Goal: Check status: Check status

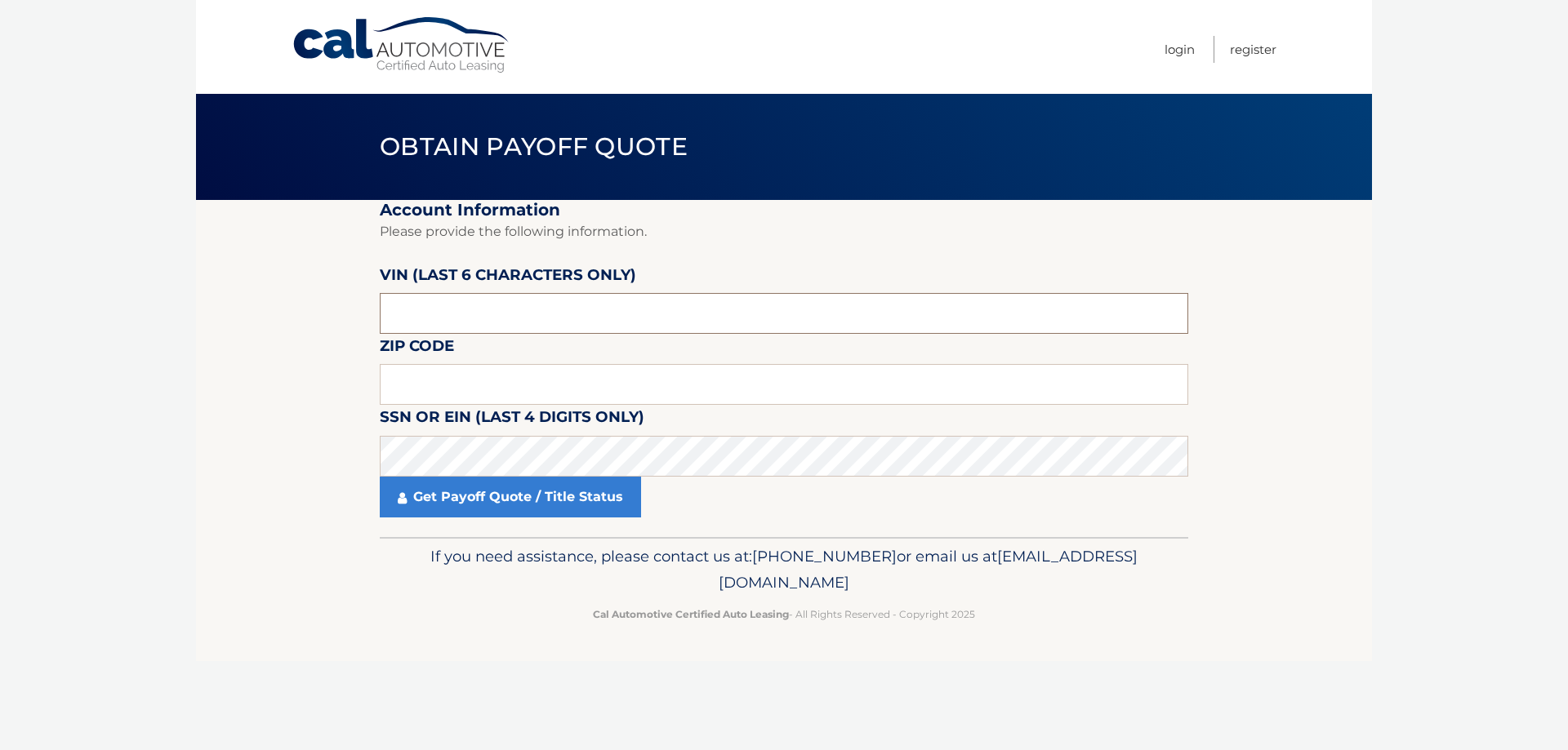
click at [430, 313] on input "text" at bounding box center [784, 313] width 809 height 41
type input "518158"
click at [428, 384] on input "text" at bounding box center [784, 384] width 809 height 41
type input "08075"
click at [505, 502] on link "Get Payoff Quote / Title Status" at bounding box center [510, 497] width 262 height 41
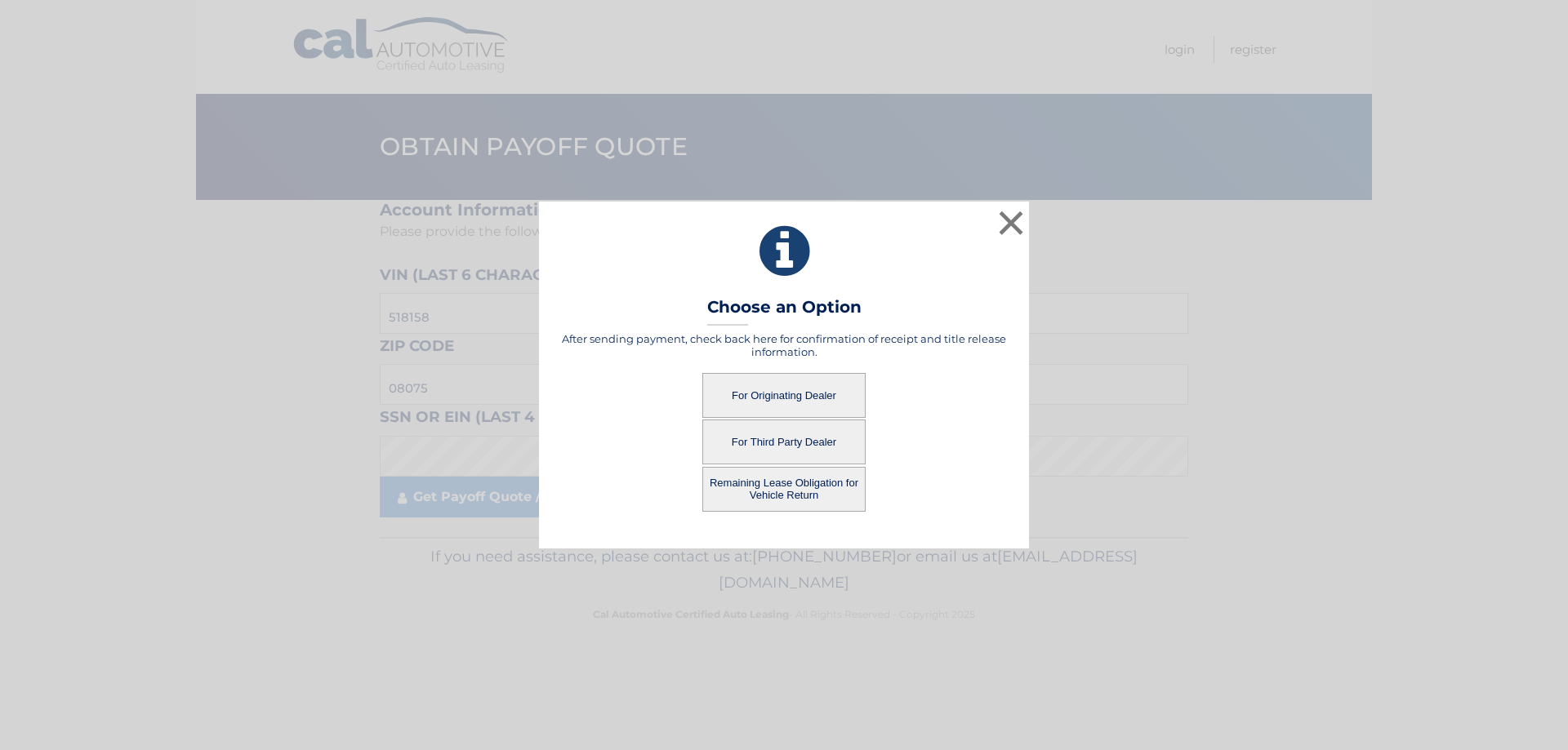
click at [803, 396] on button "For Originating Dealer" at bounding box center [784, 395] width 163 height 44
click at [791, 396] on button "For Originating Dealer" at bounding box center [784, 395] width 163 height 44
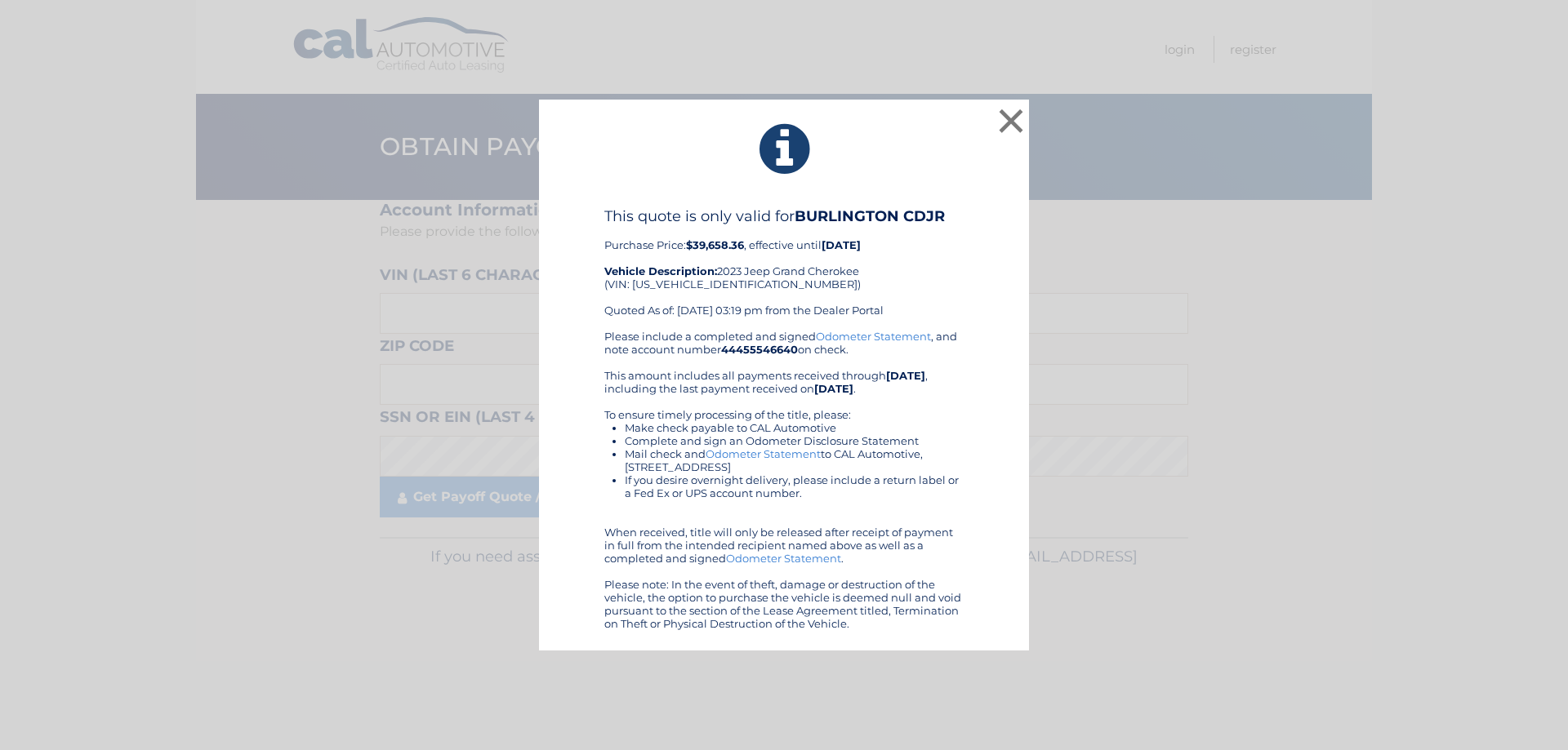
drag, startPoint x: 608, startPoint y: 213, endPoint x: 860, endPoint y: 577, distance: 442.7
click at [893, 620] on div "This quote is only valid for BURLINGTON CDJR Purchase Price: $39,658.36 , effec…" at bounding box center [784, 419] width 359 height 423
click at [1007, 121] on button "×" at bounding box center [1010, 120] width 32 height 32
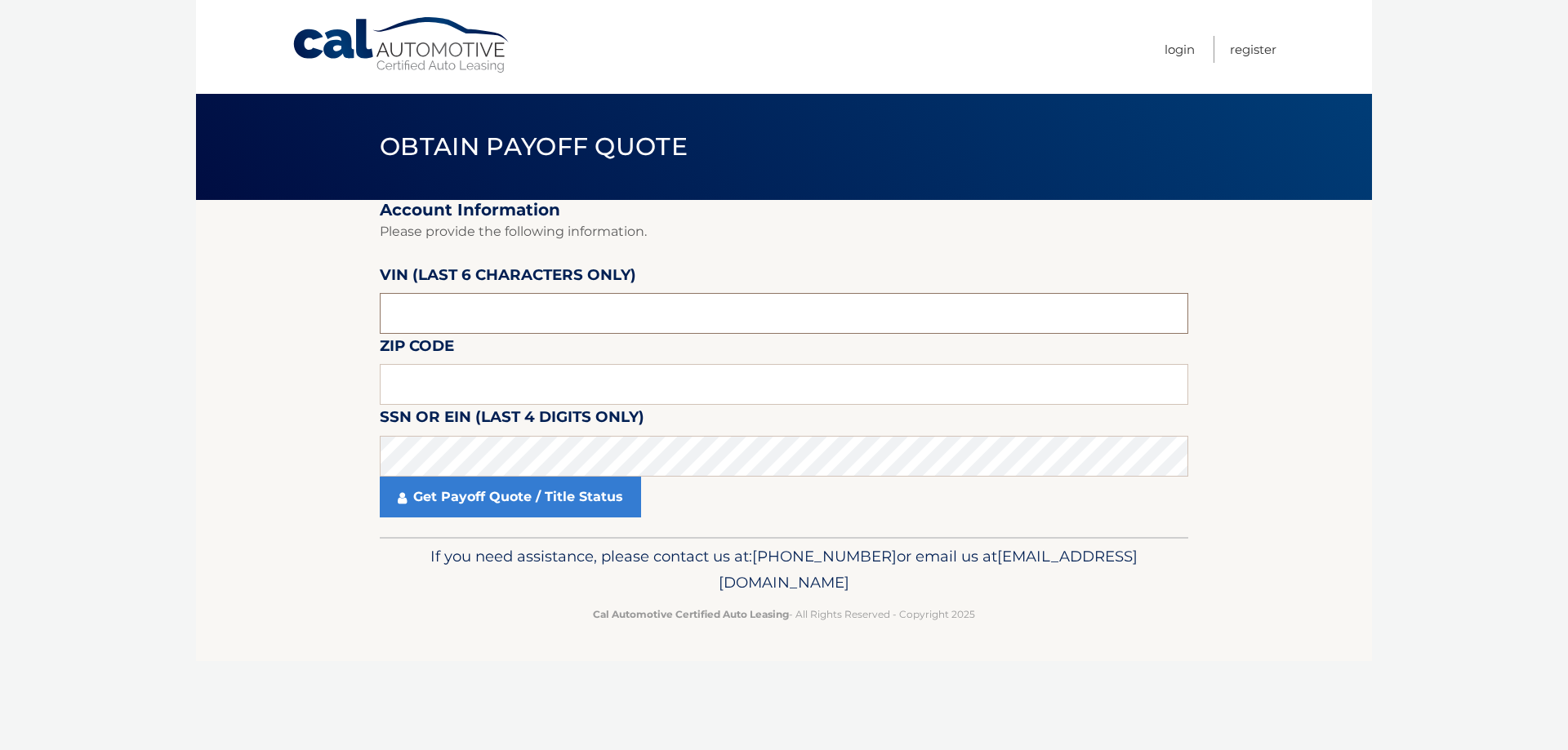
click at [455, 321] on input "text" at bounding box center [784, 313] width 809 height 41
type input "8955**"
type input "08075"
click at [454, 320] on input "8955**" at bounding box center [784, 313] width 809 height 41
type input "8*****"
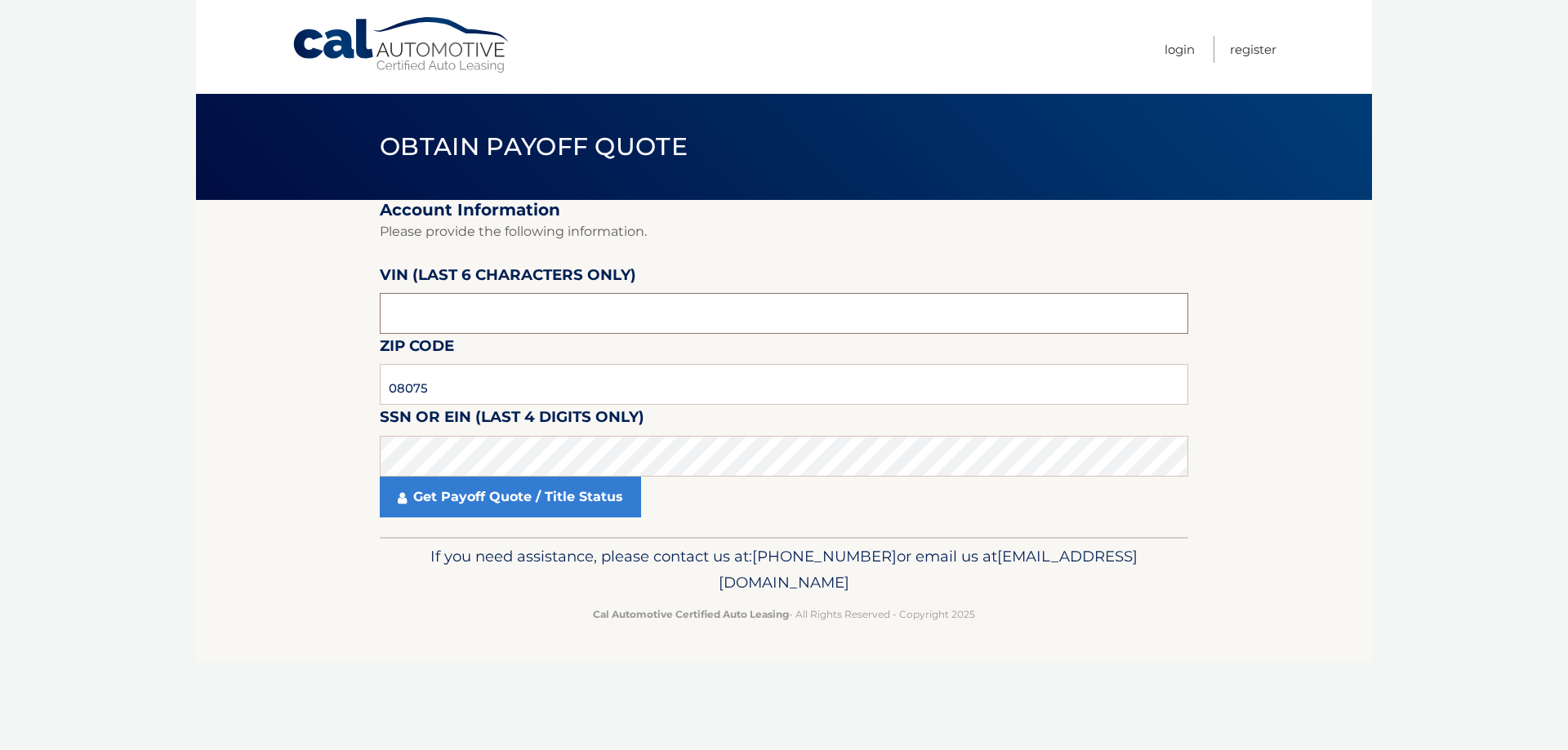
click at [466, 313] on input "text" at bounding box center [784, 313] width 809 height 41
type input "518158"
click at [492, 498] on link "Get Payoff Quote / Title Status" at bounding box center [510, 497] width 262 height 41
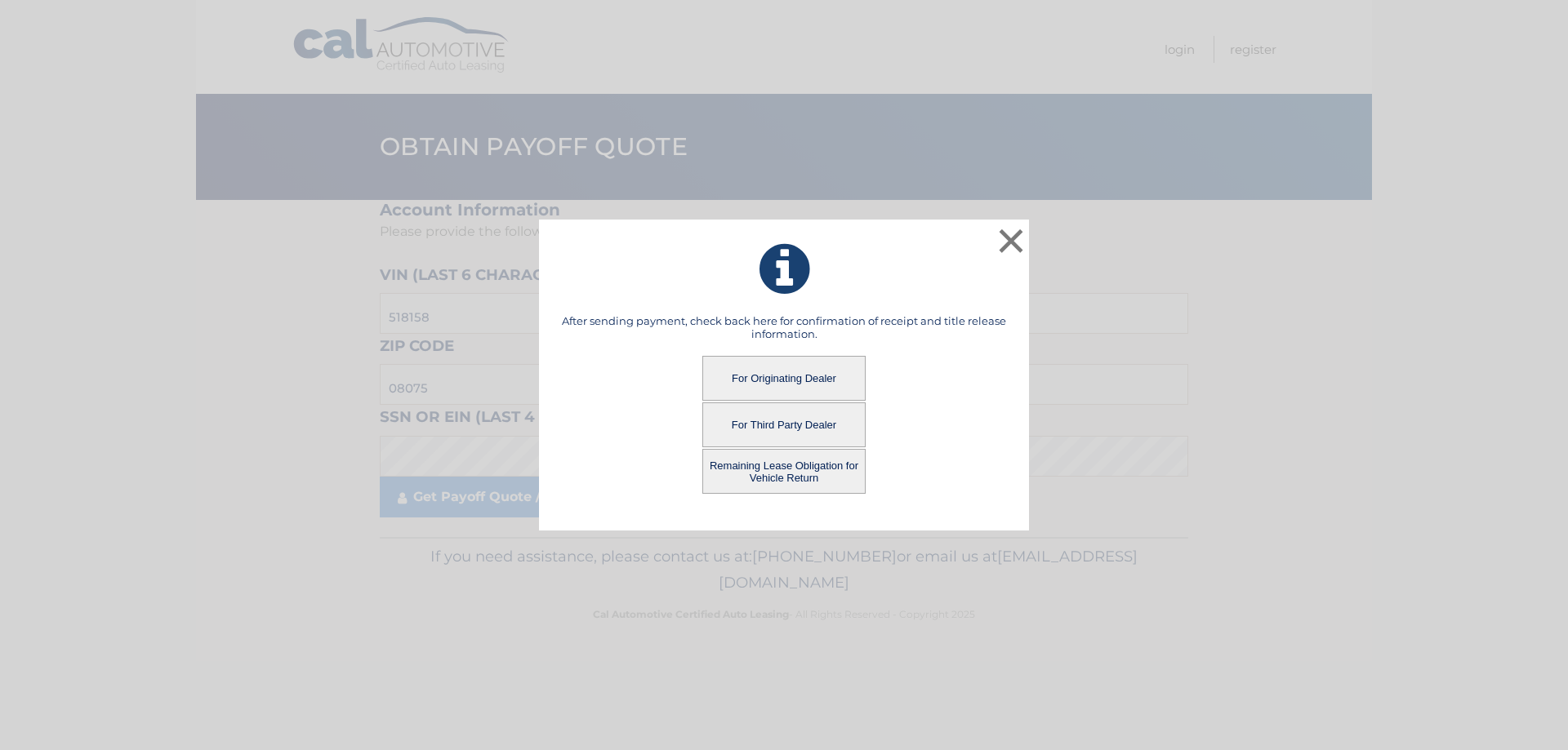
click at [757, 467] on button "Remaining Lease Obligation for Vehicle Return" at bounding box center [784, 471] width 163 height 44
click at [757, 466] on button "Remaining Lease Obligation for Vehicle Return" at bounding box center [784, 471] width 163 height 44
